Goal: Feedback & Contribution: Submit feedback/report problem

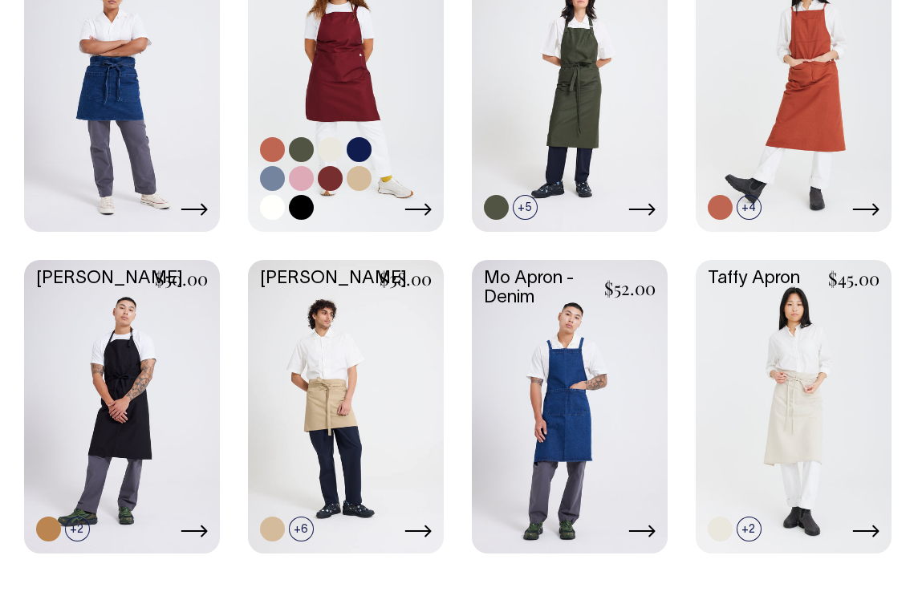
scroll to position [545, 0]
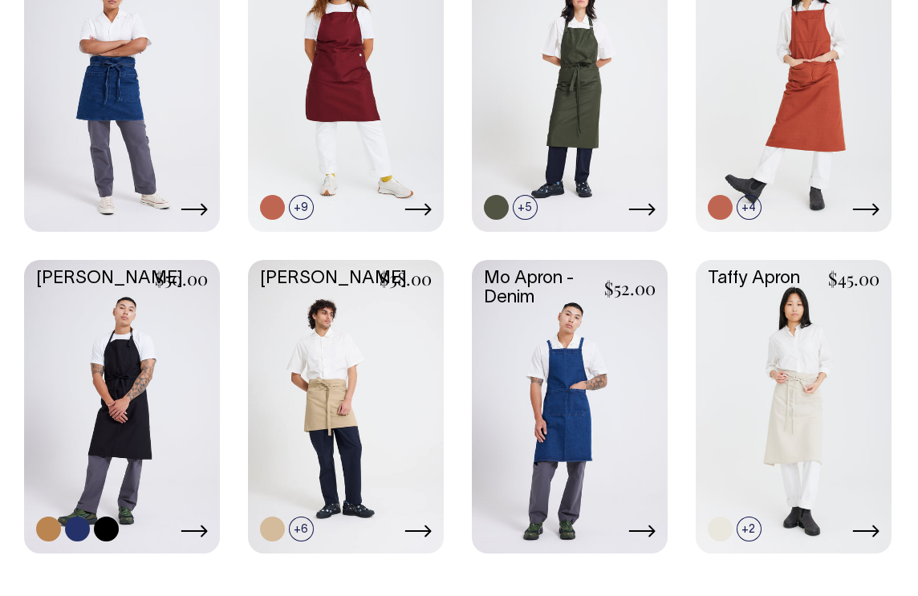
click at [51, 533] on link at bounding box center [48, 529] width 25 height 25
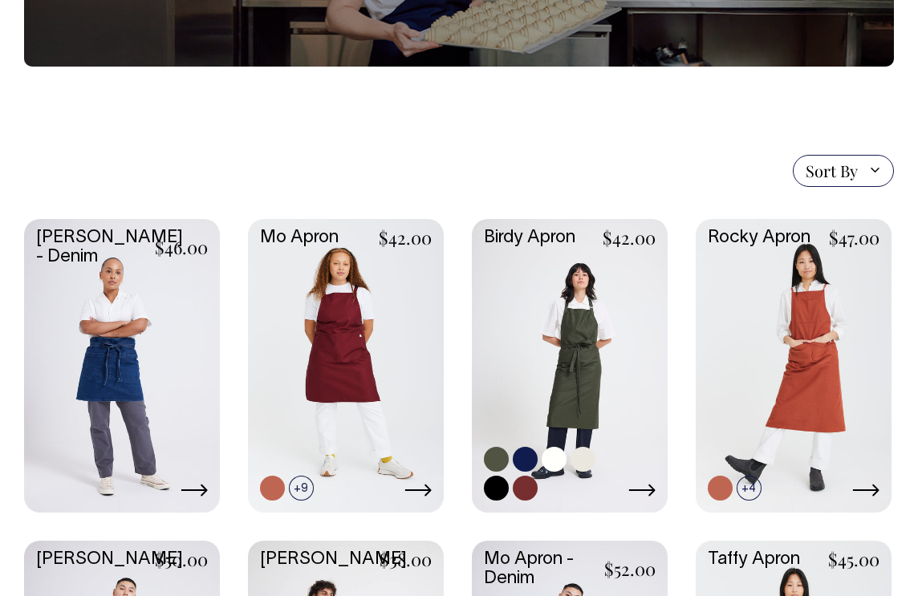
scroll to position [264, 0]
click at [588, 464] on link at bounding box center [582, 459] width 25 height 25
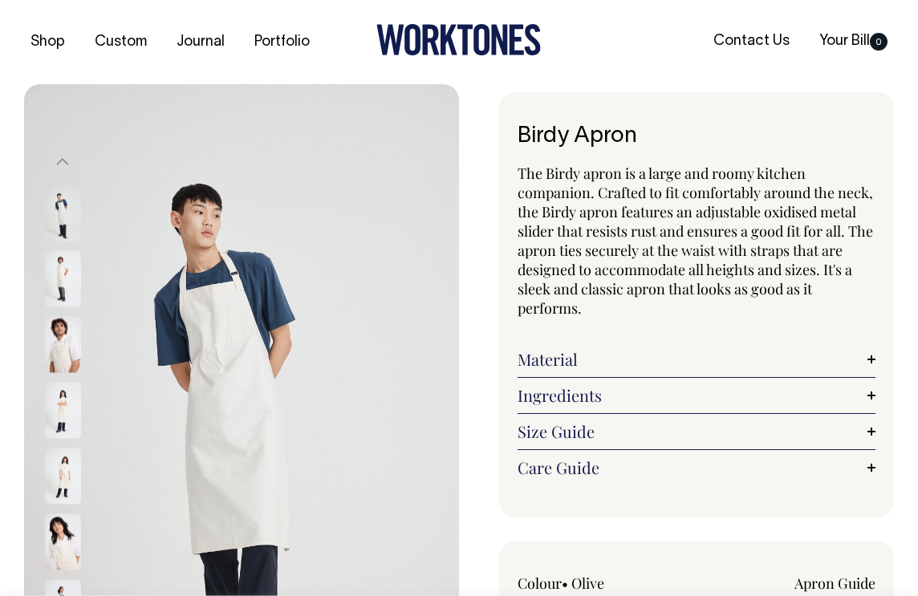
radio input "true"
select select "Natural"
click at [545, 359] on link "Material" at bounding box center [696, 359] width 358 height 19
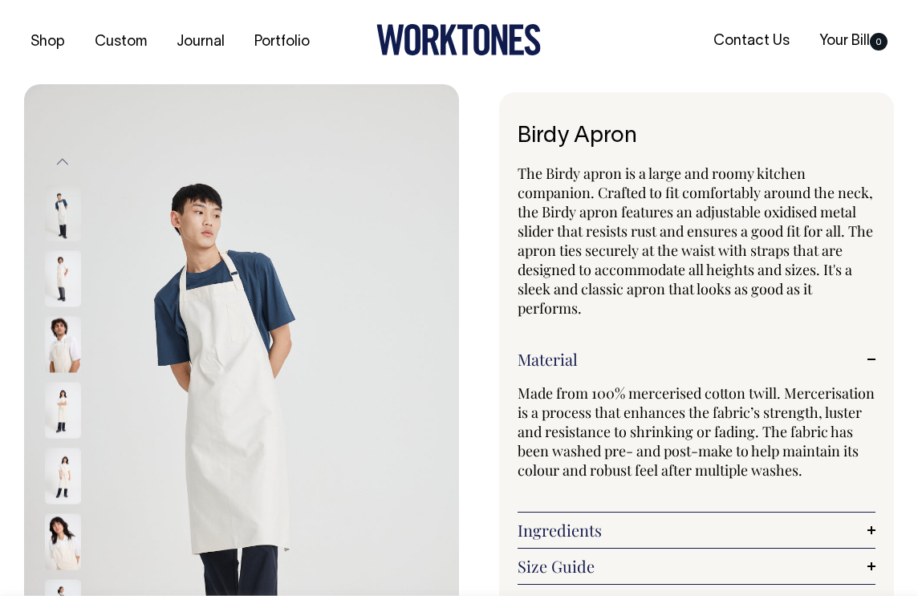
click at [53, 290] on img at bounding box center [63, 278] width 36 height 56
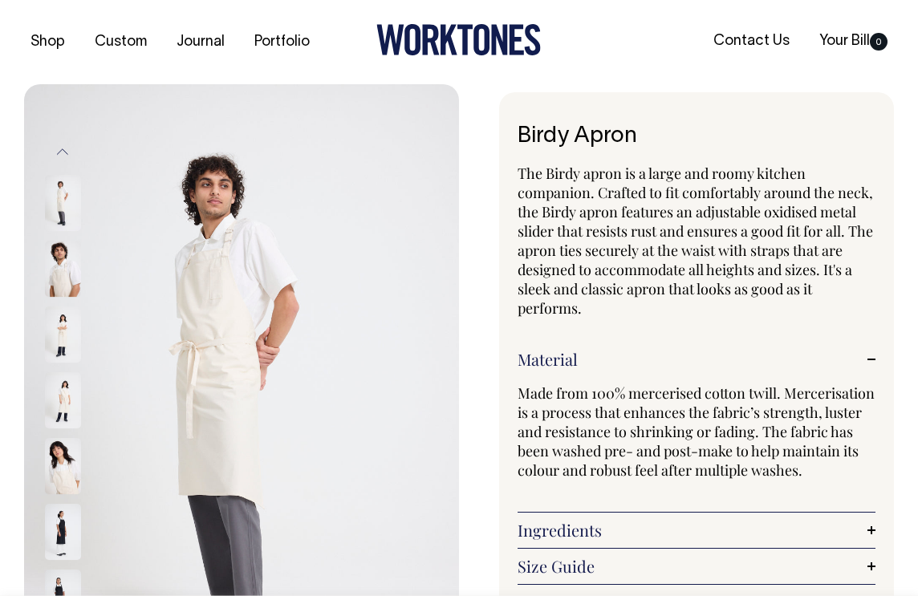
click at [67, 302] on div at bounding box center [84, 335] width 80 height 66
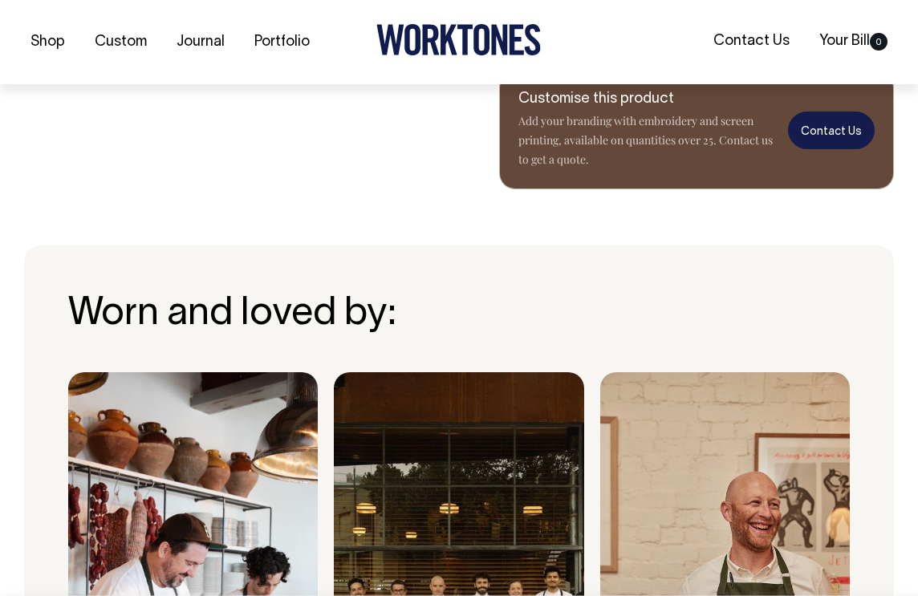
scroll to position [1210, 0]
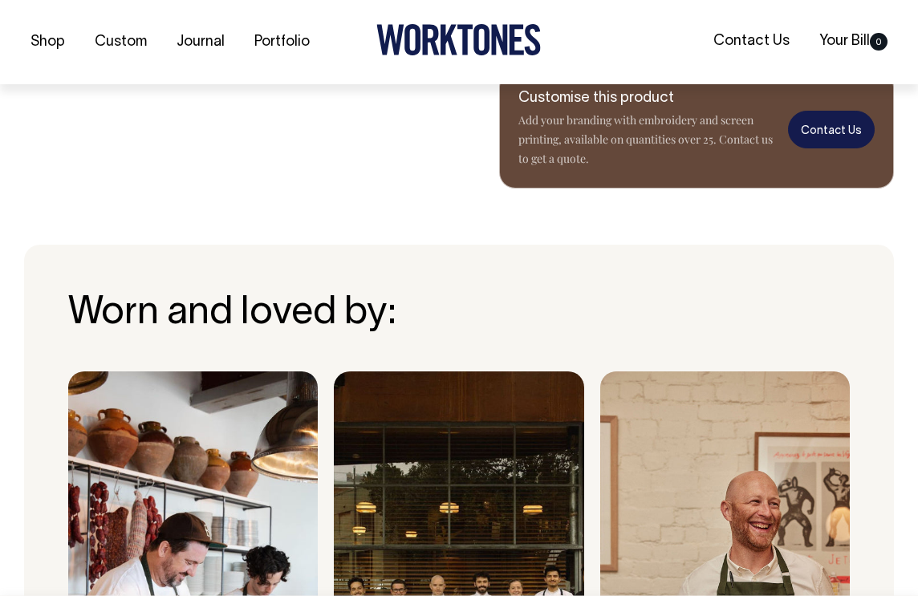
click at [825, 148] on link "Contact Us" at bounding box center [831, 130] width 87 height 38
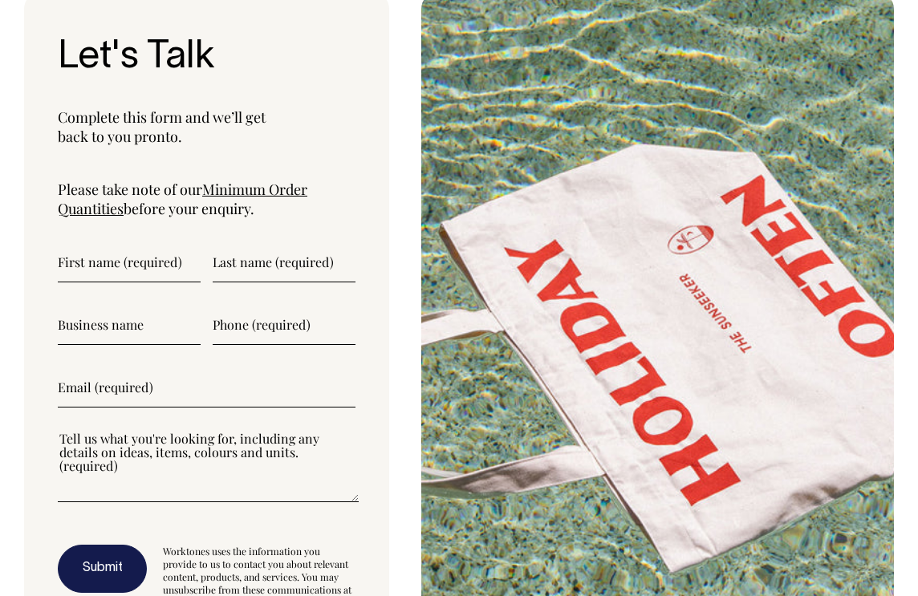
click at [83, 279] on input"] "text" at bounding box center [129, 262] width 143 height 40
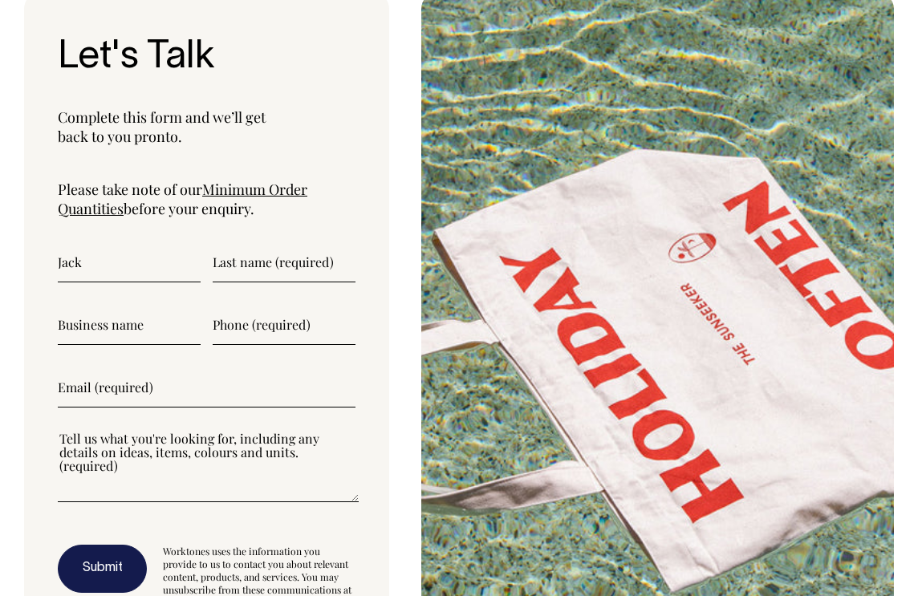
type input"] "Jack"
type input"] "Sharples"
type input"] "Shagarwal Ltd"
type input"] "0420626708"
type input"] "jack.sharples@uq.net.au"
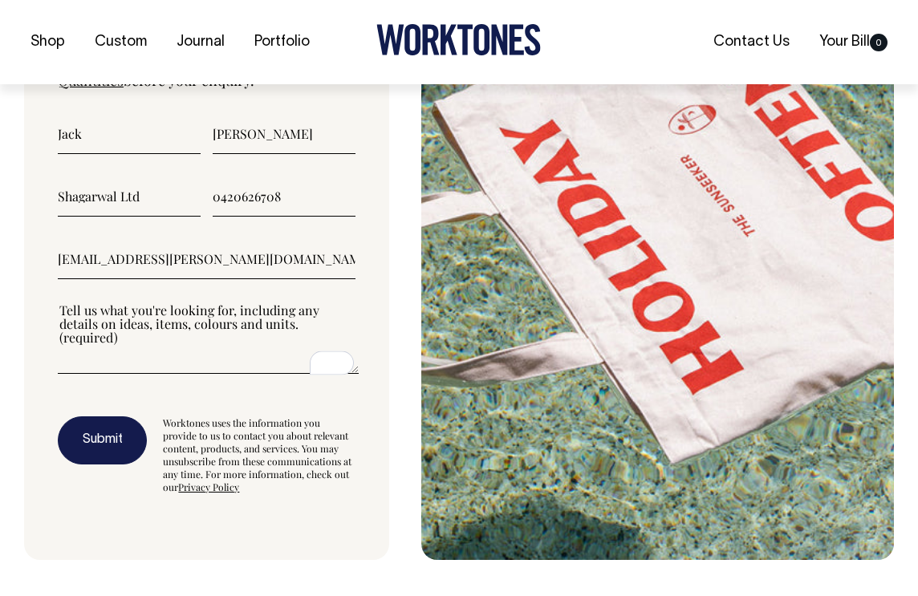
scroll to position [5839, 0]
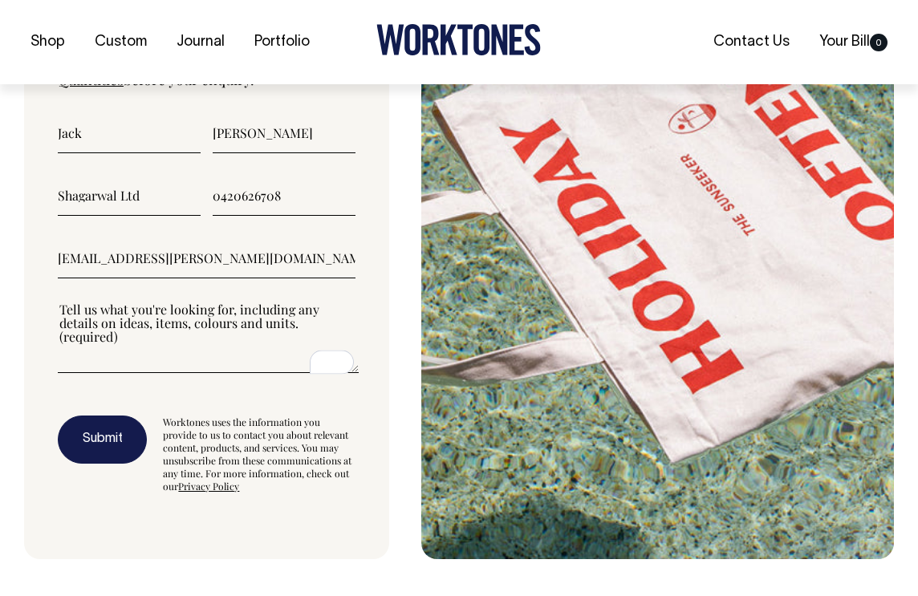
click at [153, 361] on textarea"] "To enrich screen reader interactions, please activate Accessibility in Grammarl…" at bounding box center [208, 337] width 301 height 72
click at [158, 373] on textarea"] "To enrich screen reader interactions, please activate Accessibility in Grammarl…" at bounding box center [208, 337] width 301 height 72
type textarea"] "We are looking at printing a custom logo on an apron and possibly tote bag"
click at [111, 444] on button "Submit" at bounding box center [102, 439] width 89 height 48
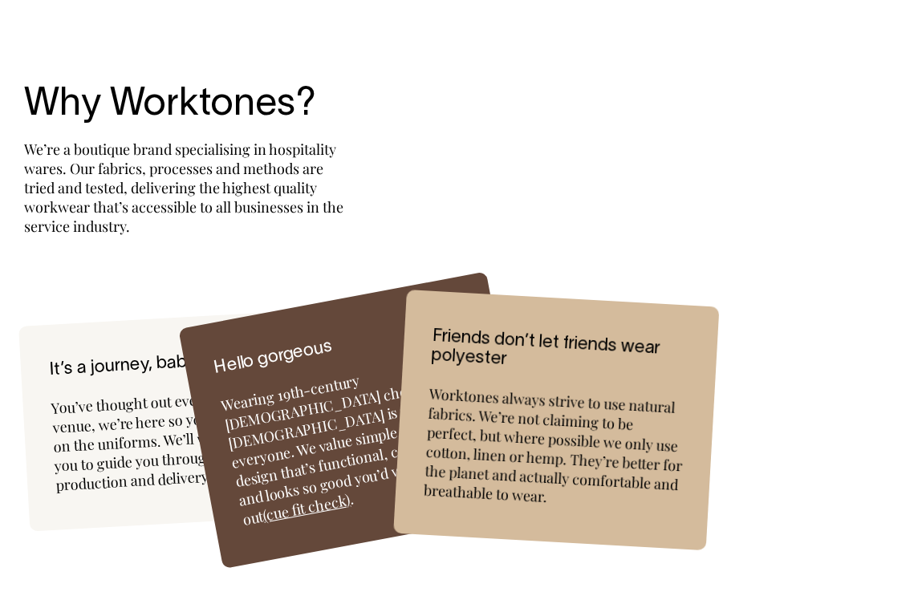
scroll to position [4411, 0]
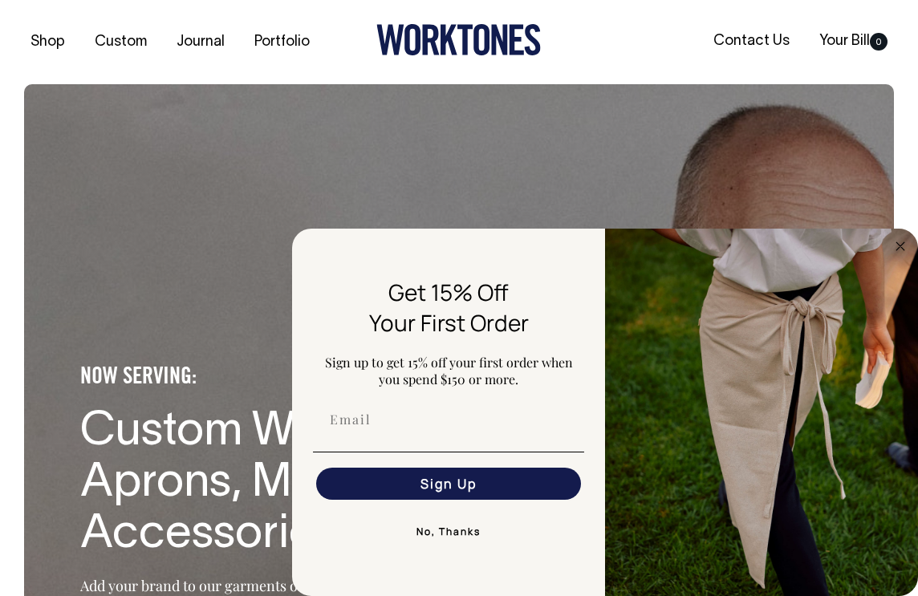
click at [447, 531] on button "No, Thanks" at bounding box center [448, 532] width 271 height 32
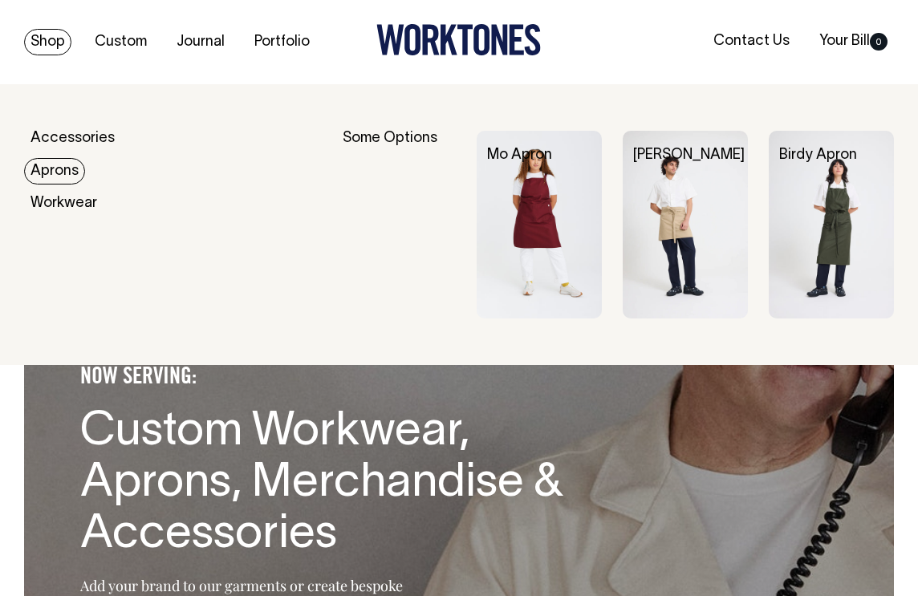
click at [829, 243] on img at bounding box center [830, 225] width 125 height 188
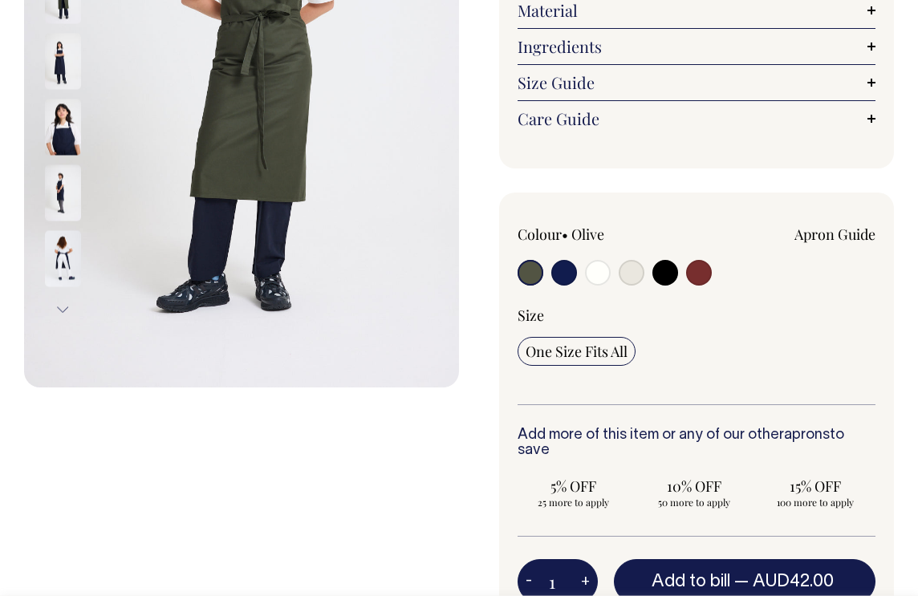
click at [632, 278] on input "radio" at bounding box center [631, 273] width 26 height 26
radio input "true"
select select "Natural"
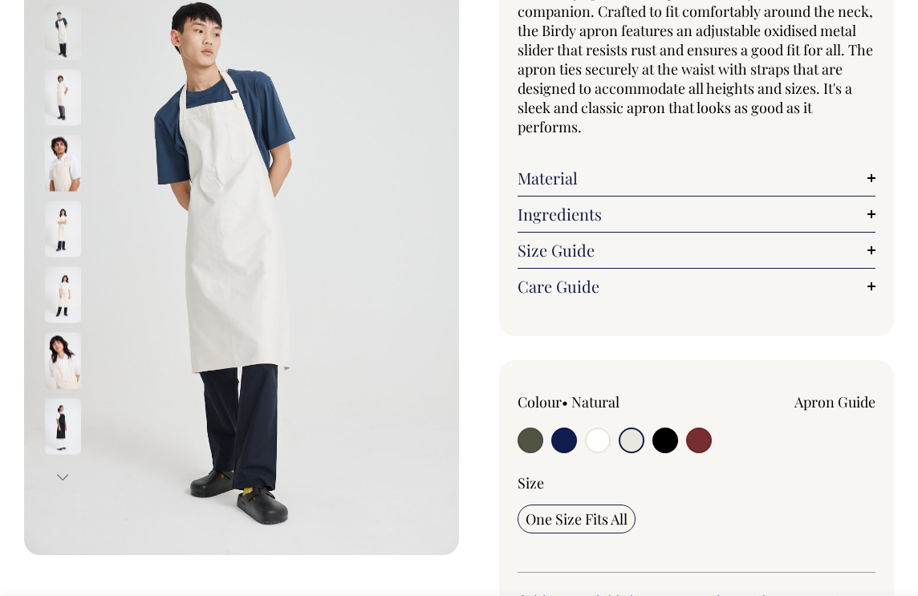
scroll to position [181, 0]
